Goal: Information Seeking & Learning: Check status

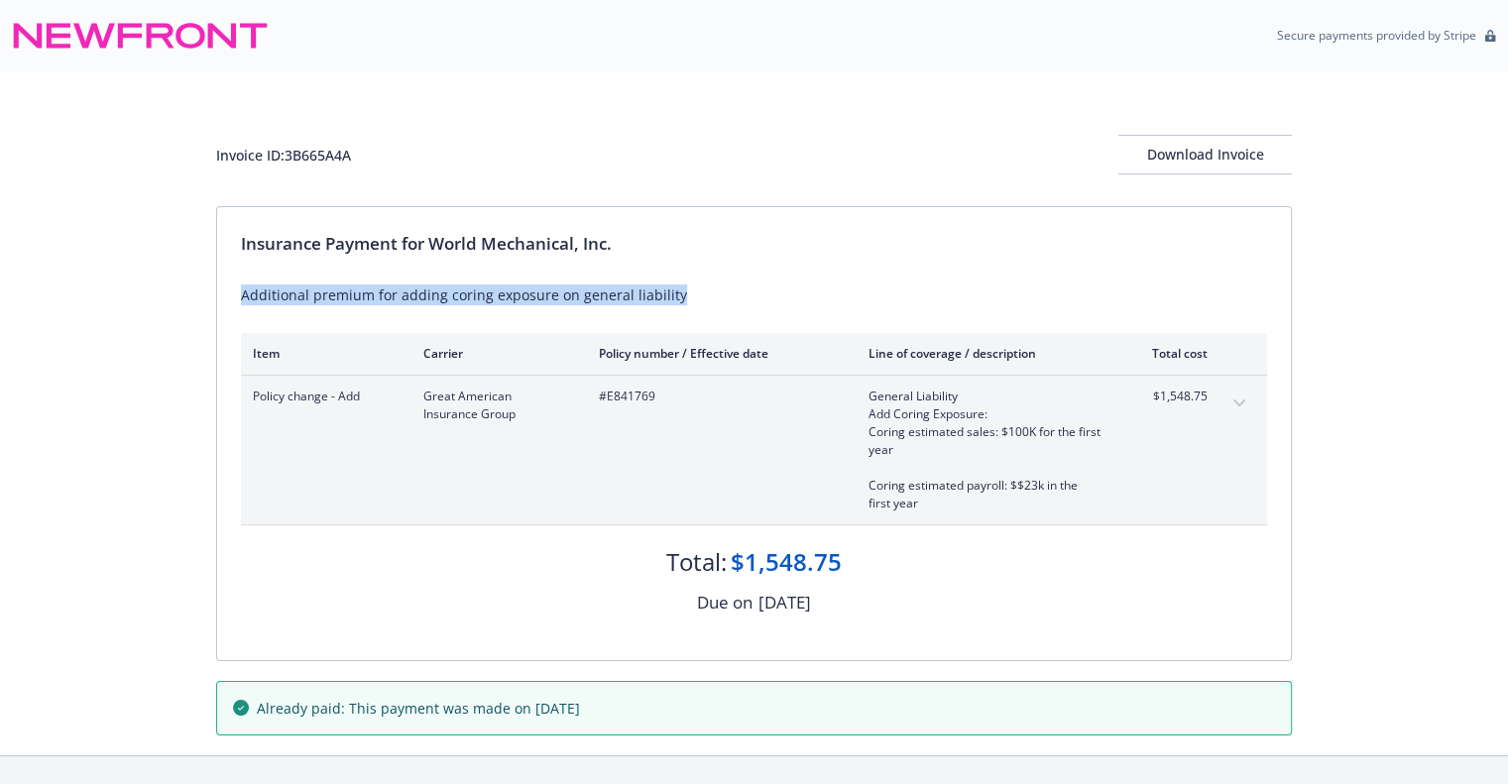
drag, startPoint x: 234, startPoint y: 293, endPoint x: 675, endPoint y: 300, distance: 441.3
click at [675, 300] on div "Insurance Payment for World Mechanical, Inc. Additional premium for adding cori…" at bounding box center [754, 433] width 1074 height 453
